Goal: Check status

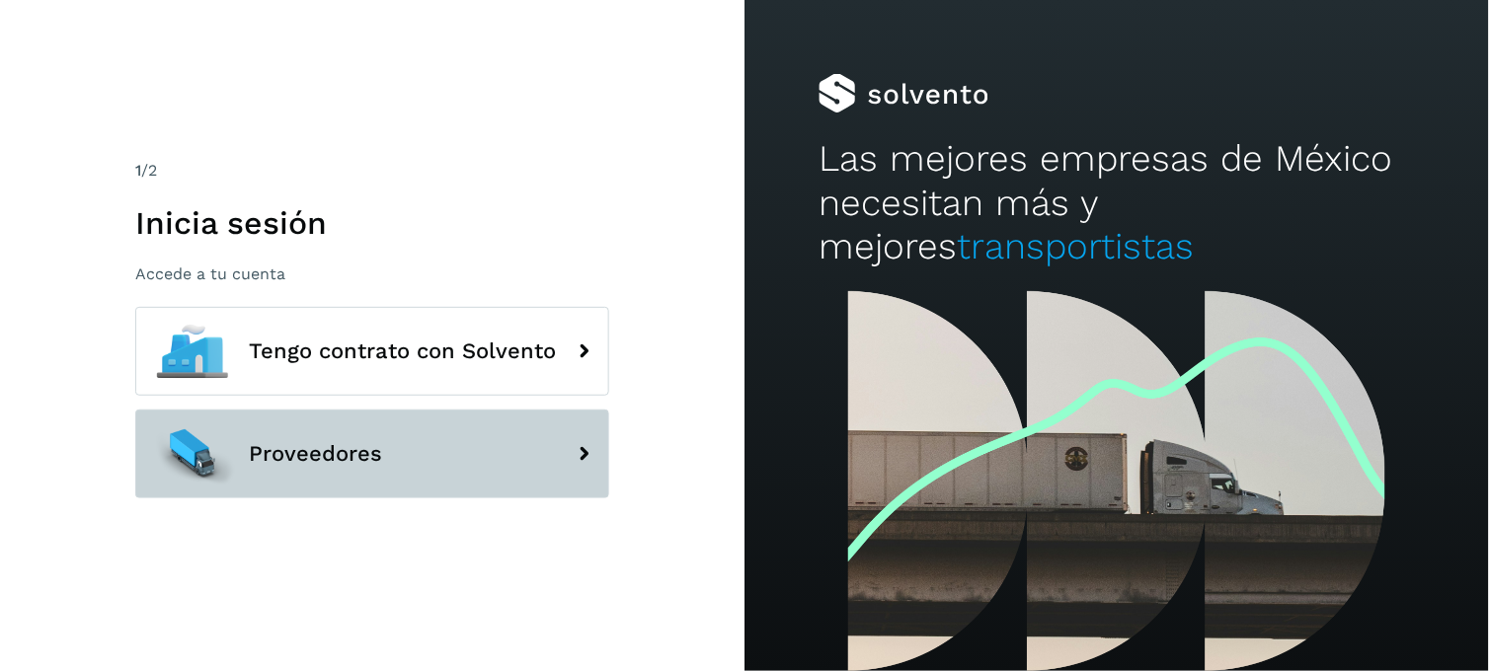
click at [479, 471] on button "Proveedores" at bounding box center [372, 454] width 474 height 89
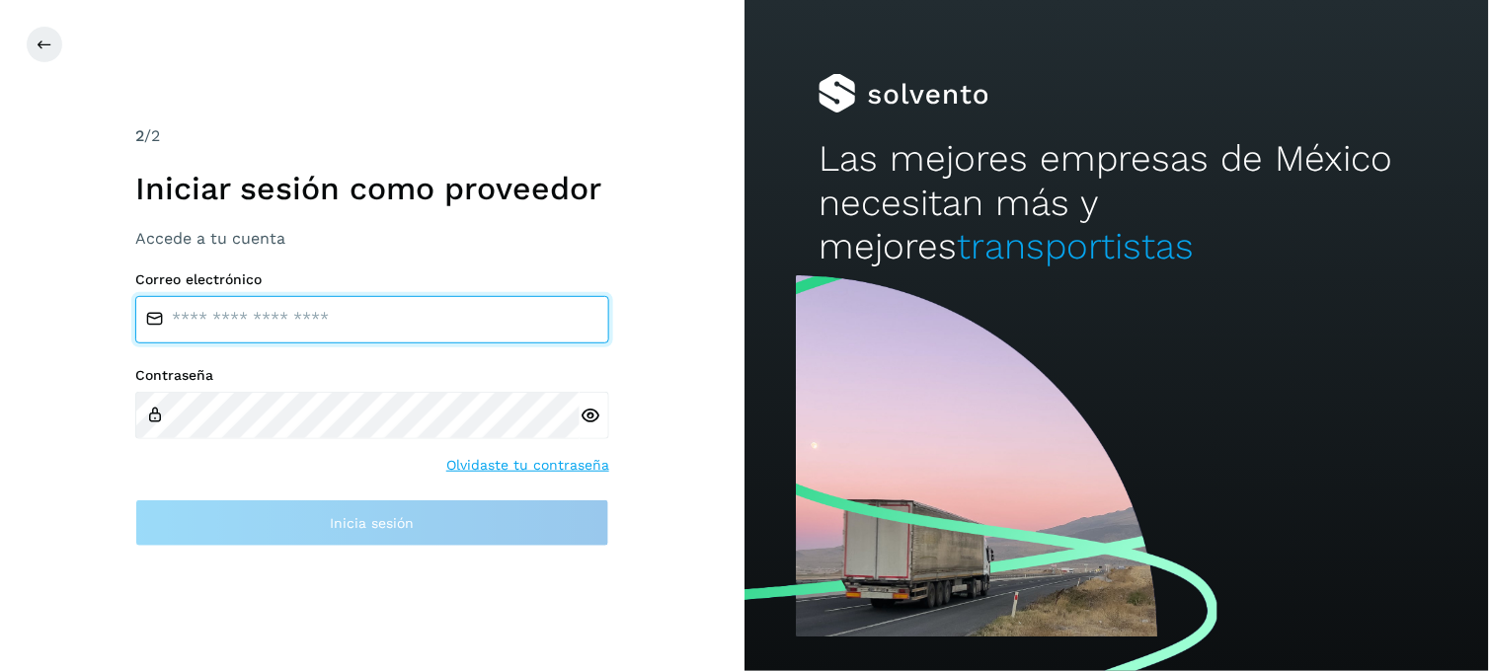
type input "**********"
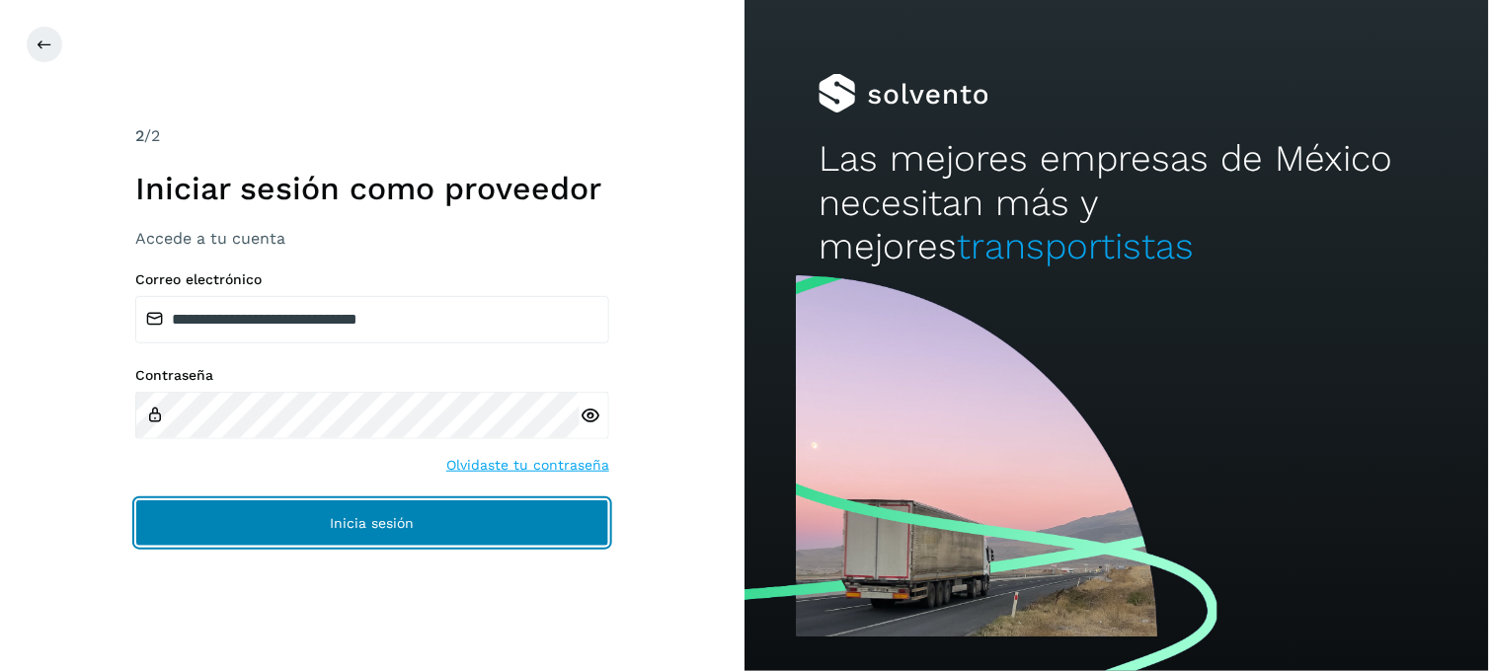
click at [593, 515] on button "Inicia sesión" at bounding box center [372, 522] width 474 height 47
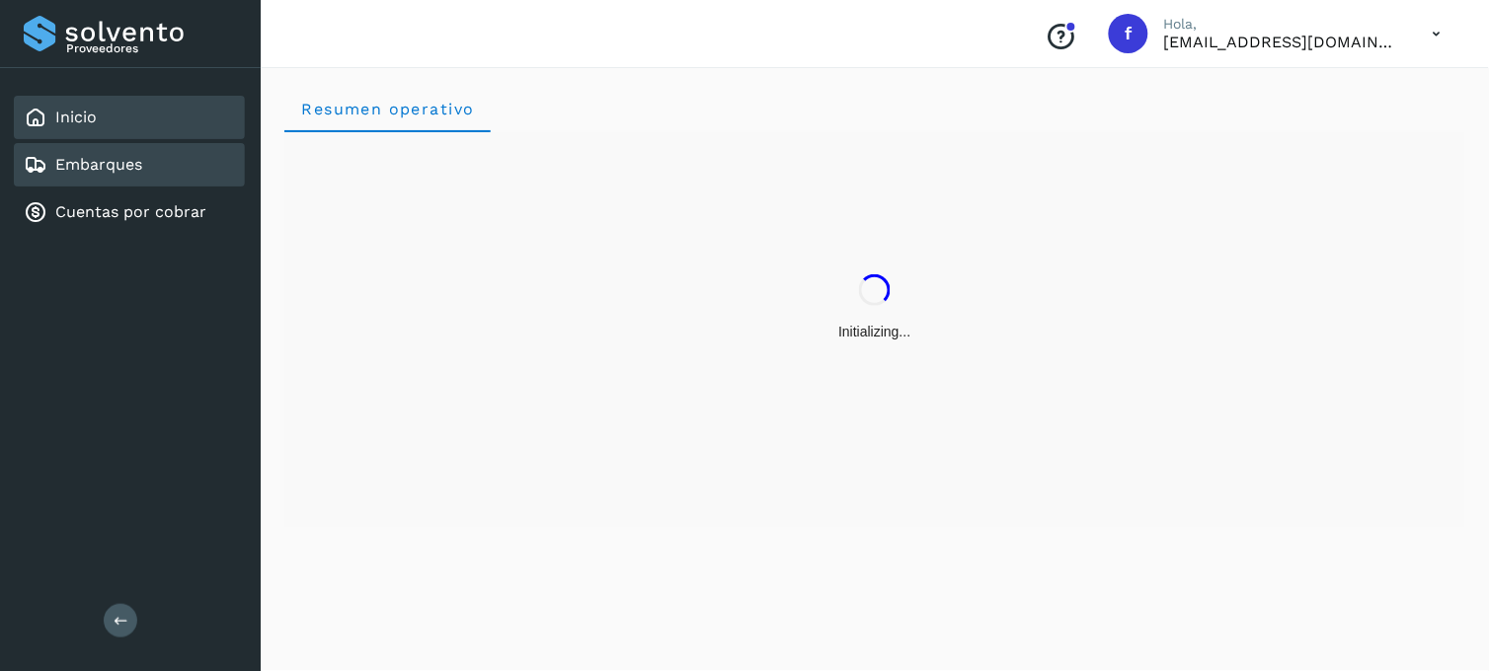
click at [170, 165] on div "Embarques" at bounding box center [129, 164] width 231 height 43
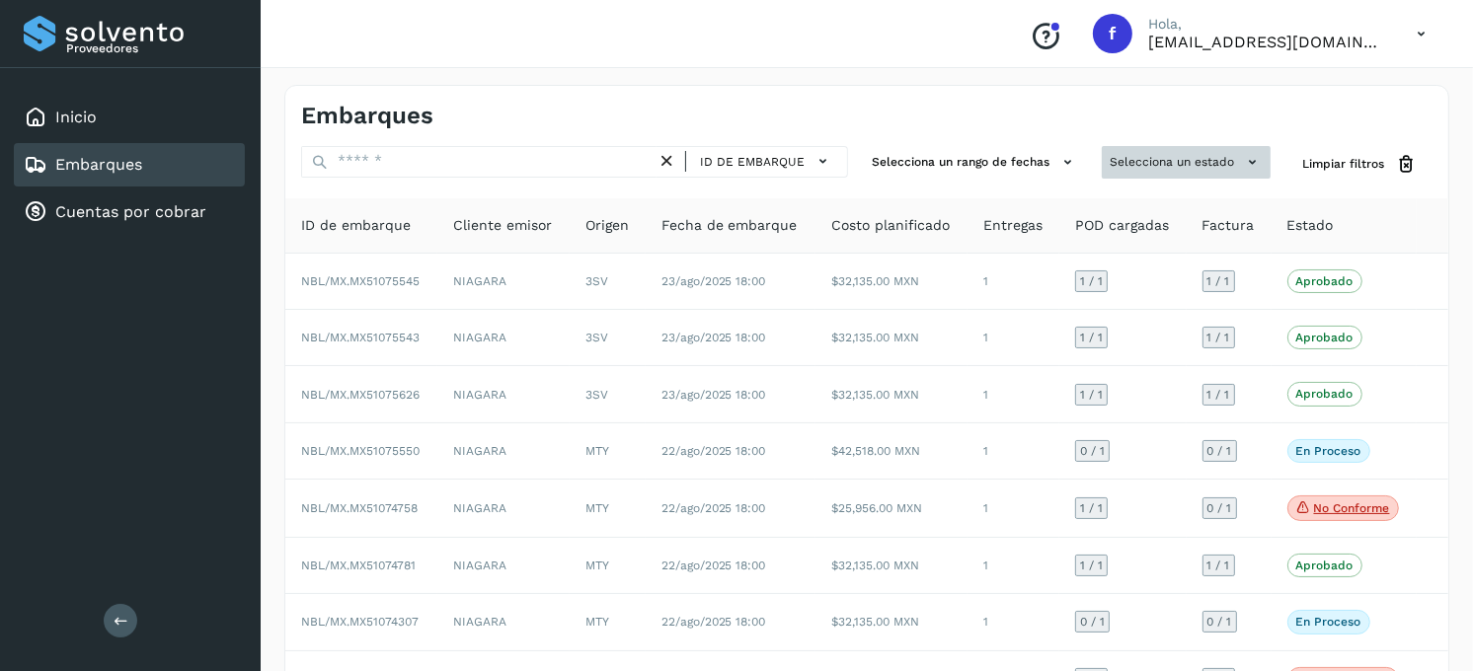
click at [1131, 156] on button "Selecciona un estado" at bounding box center [1186, 162] width 169 height 33
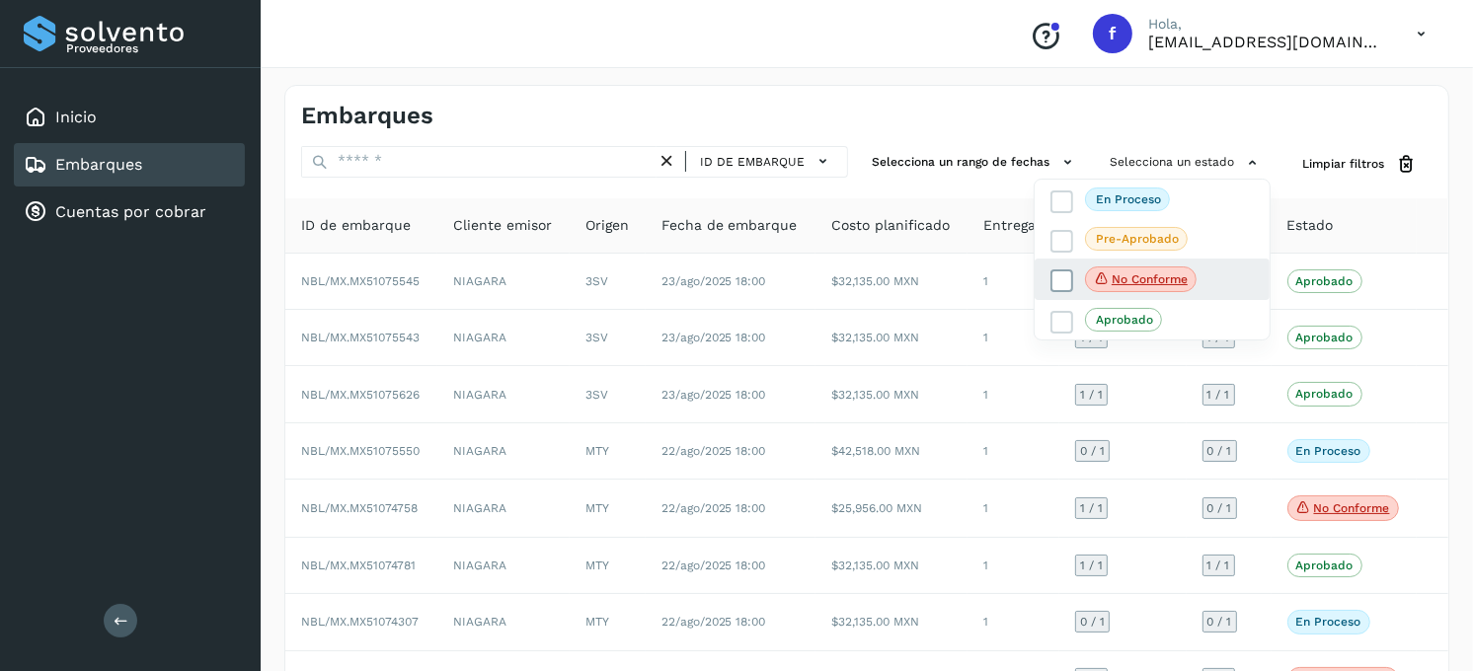
click at [1068, 269] on label "No conforme" at bounding box center [1123, 280] width 146 height 26
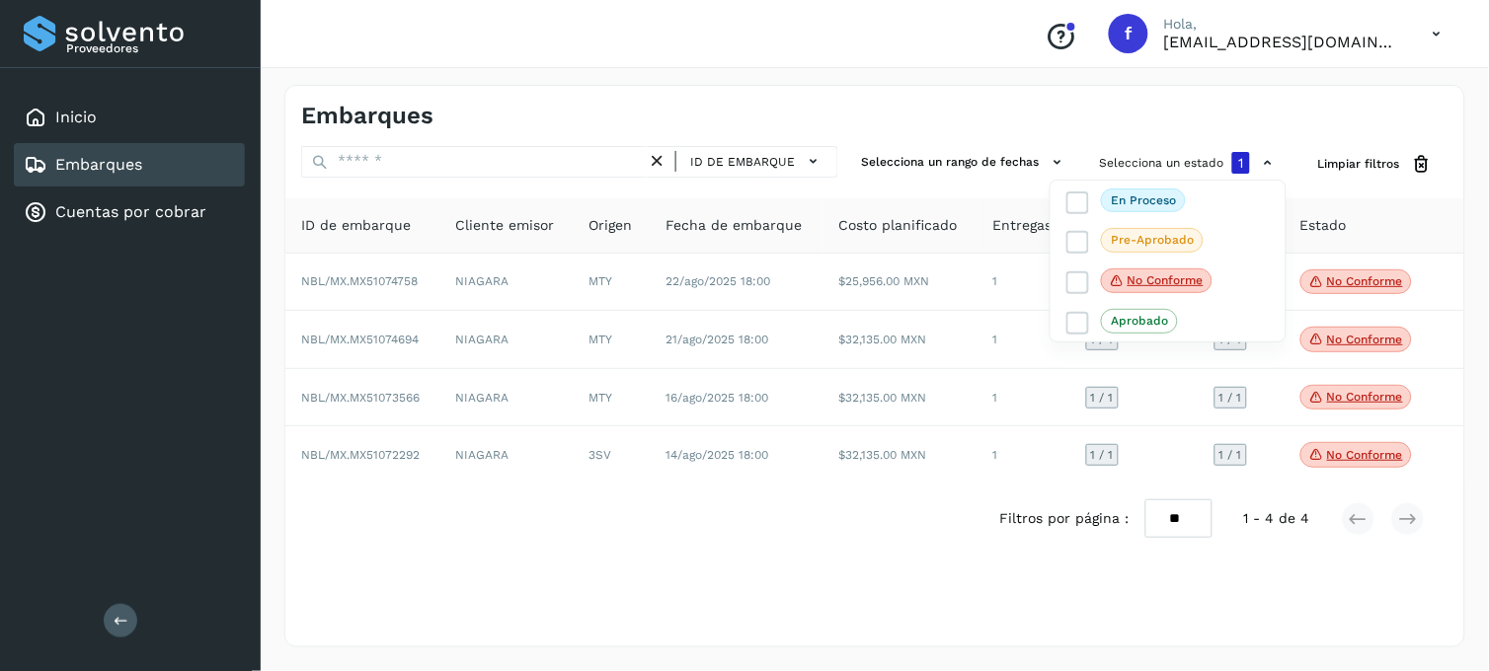
click at [756, 588] on div at bounding box center [744, 335] width 1489 height 671
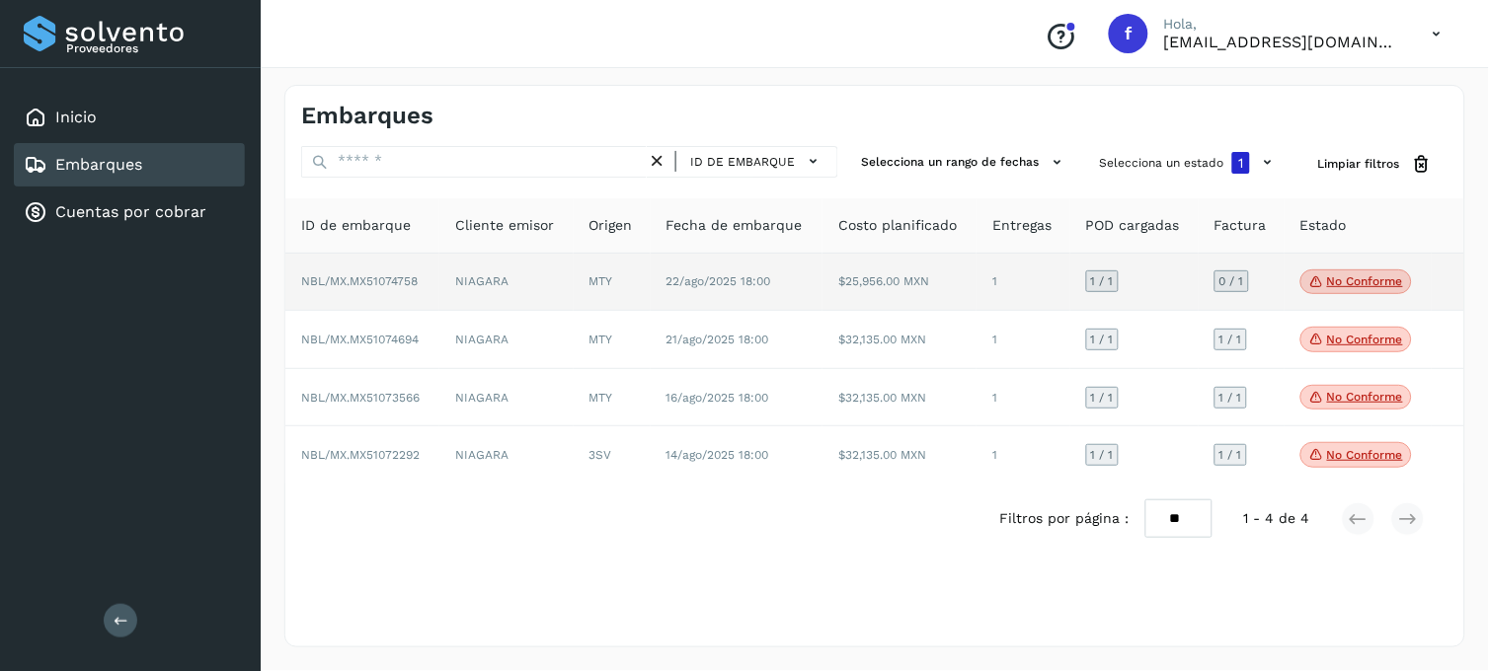
click at [1341, 278] on p "No conforme" at bounding box center [1365, 281] width 76 height 14
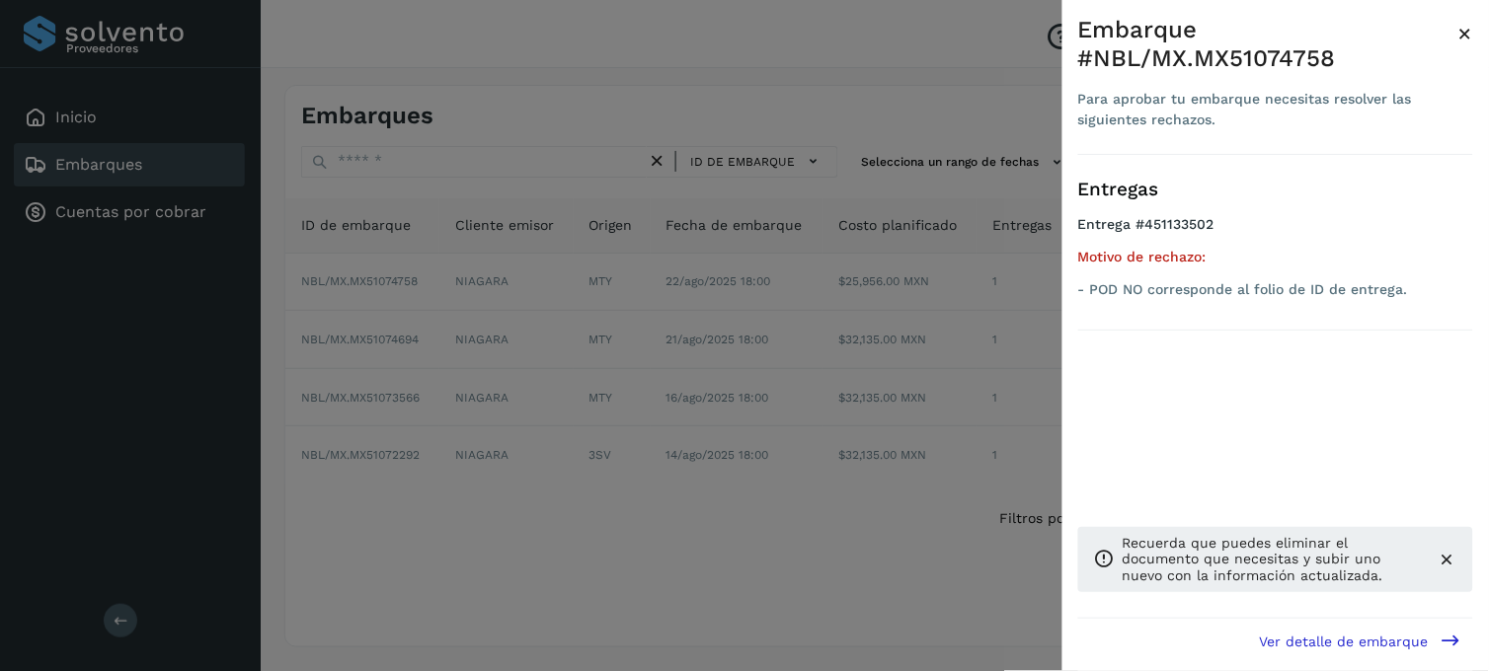
click at [801, 519] on div at bounding box center [744, 335] width 1489 height 671
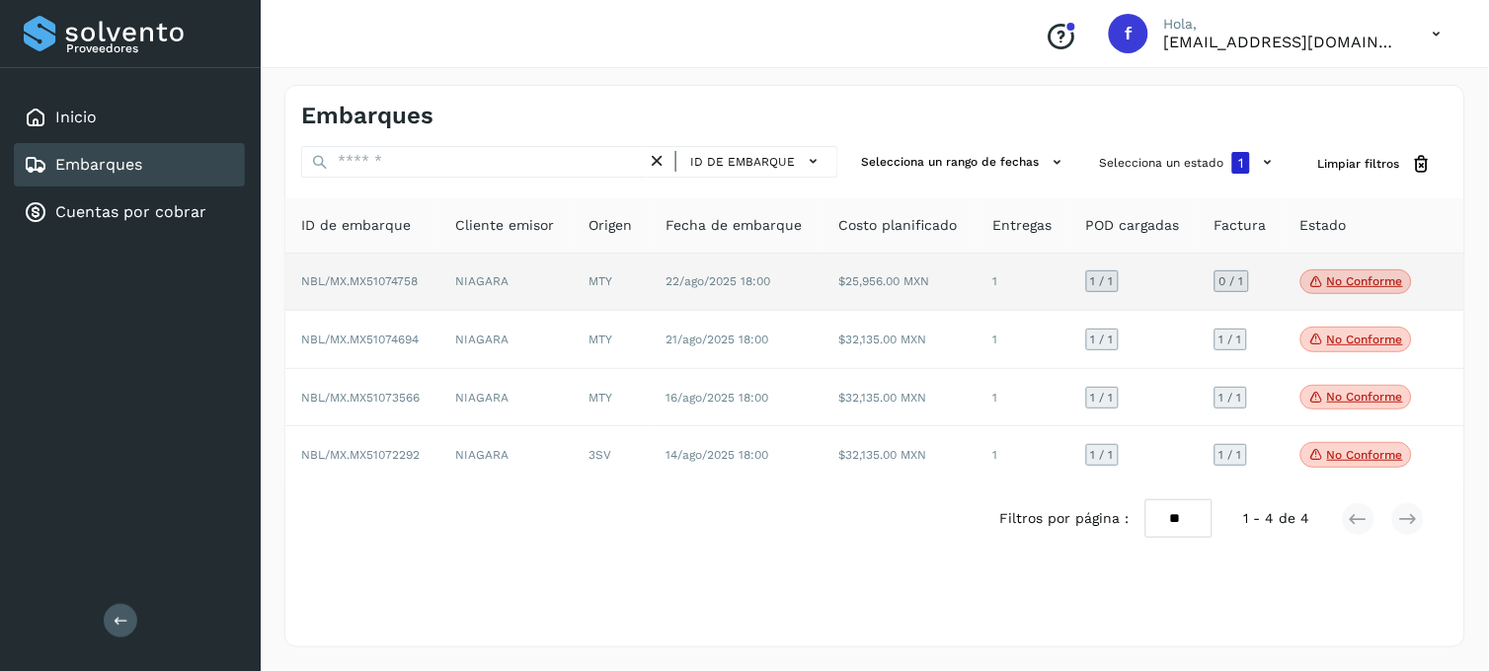
click at [589, 280] on td "MTY" at bounding box center [612, 283] width 77 height 58
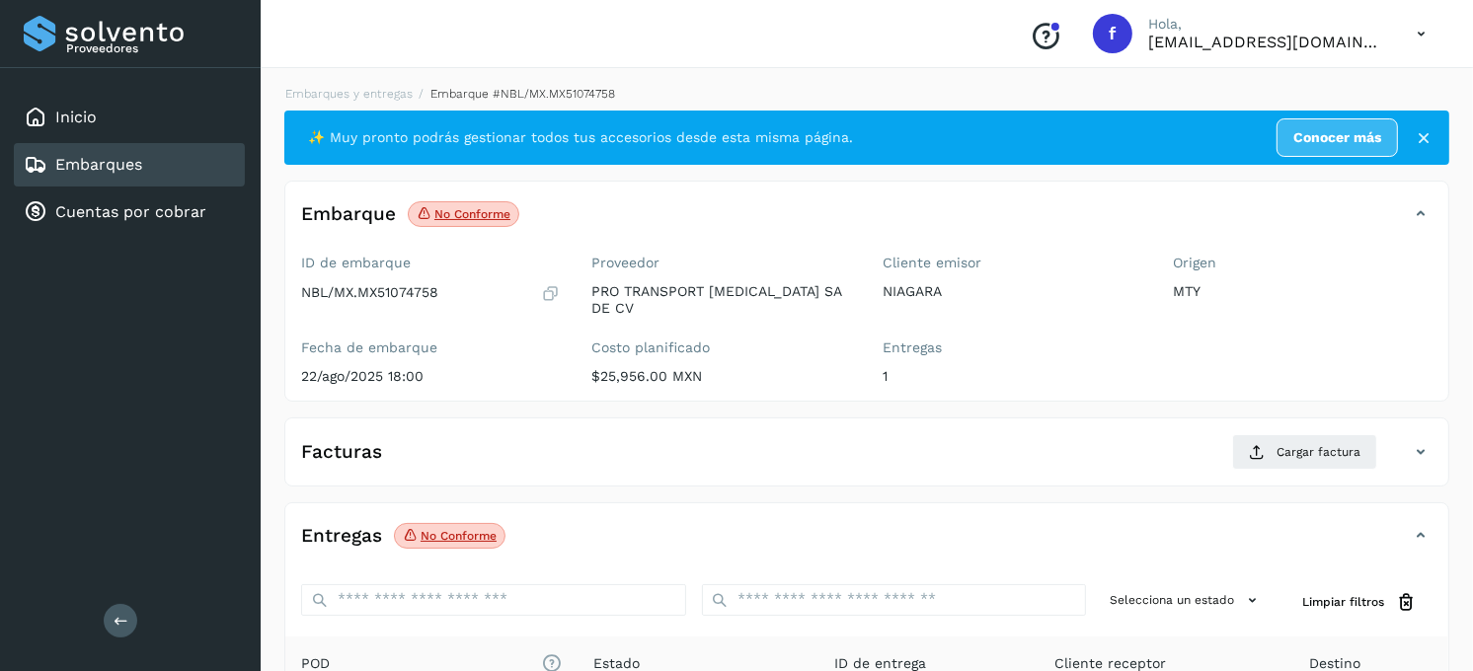
scroll to position [267, 0]
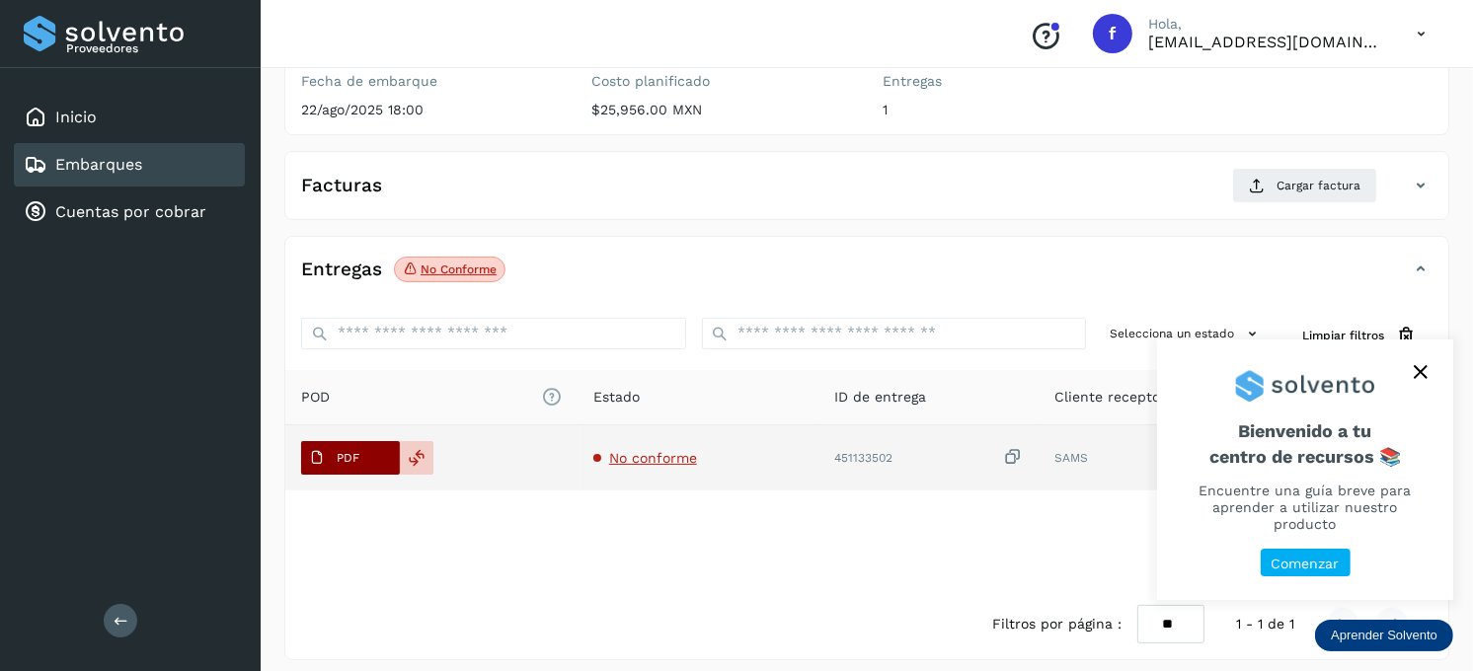
click at [309, 450] on icon at bounding box center [317, 458] width 16 height 16
